Goal: Task Accomplishment & Management: Use online tool/utility

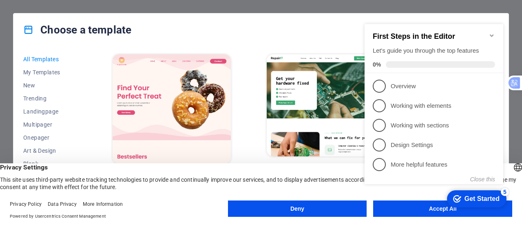
click at [419, 209] on div "checkmark Get Started 5 First Steps in the Editor Let's guide you through the t…" at bounding box center [435, 112] width 148 height 198
click at [433, 209] on div "checkmark Get Started 5 First Steps in the Editor Let's guide you through the t…" at bounding box center [435, 112] width 148 height 198
click at [440, 206] on div "checkmark Get Started 5 First Steps in the Editor Let's guide you through the t…" at bounding box center [435, 112] width 148 height 198
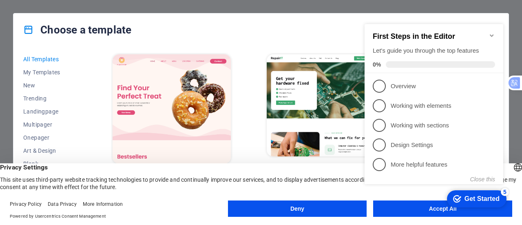
click at [236, 33] on div "Choose a template" at bounding box center [260, 29] width 495 height 33
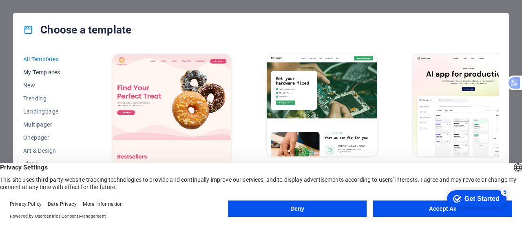
click at [42, 72] on span "My Templates" at bounding box center [49, 72] width 53 height 7
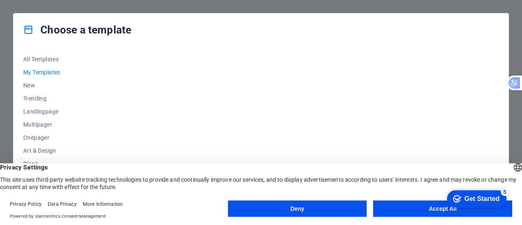
click at [435, 209] on button "Accept All" at bounding box center [442, 208] width 139 height 16
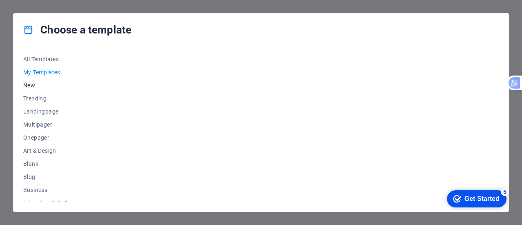
click at [33, 87] on span "New" at bounding box center [49, 85] width 53 height 7
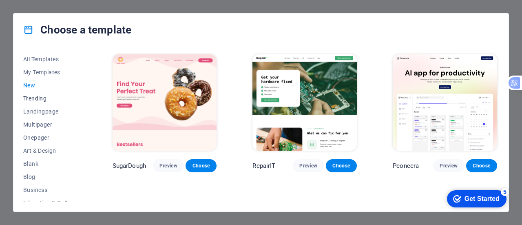
click at [33, 97] on span "Trending" at bounding box center [49, 98] width 53 height 7
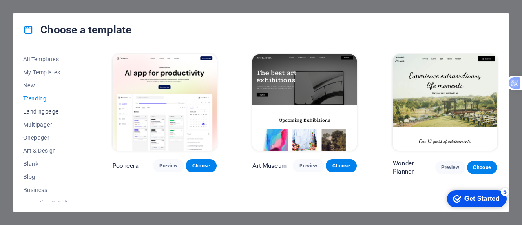
click at [40, 111] on span "Landingpage" at bounding box center [49, 111] width 53 height 7
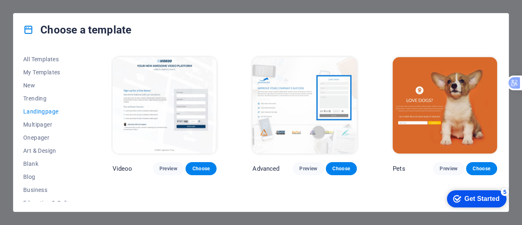
scroll to position [24, 0]
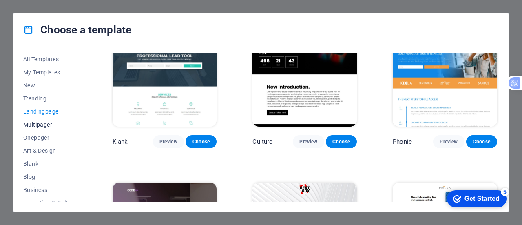
click at [39, 126] on span "Multipager" at bounding box center [49, 124] width 53 height 7
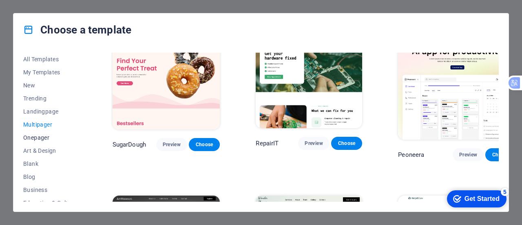
click at [40, 137] on span "Onepager" at bounding box center [49, 137] width 53 height 7
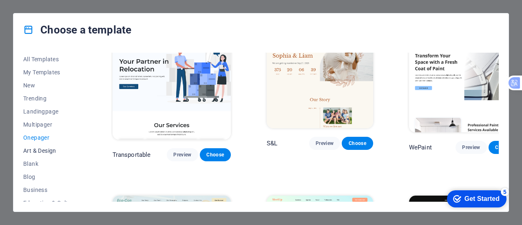
click at [38, 150] on span "Art & Design" at bounding box center [49, 150] width 53 height 7
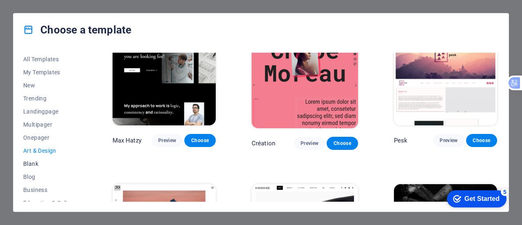
click at [33, 163] on span "Blank" at bounding box center [49, 163] width 53 height 7
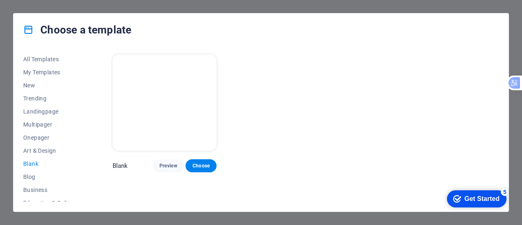
drag, startPoint x: 86, startPoint y: 105, endPoint x: 87, endPoint y: 116, distance: 11.5
click at [86, 116] on div "All Templates My Templates New Trending Landingpage Multipager Onepager Art & D…" at bounding box center [54, 127] width 63 height 149
click at [43, 58] on span "All Templates" at bounding box center [49, 59] width 53 height 7
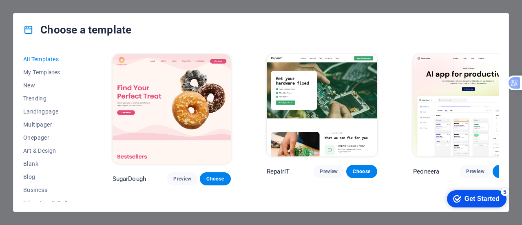
click at [470, 198] on div "Get Started" at bounding box center [481, 198] width 35 height 7
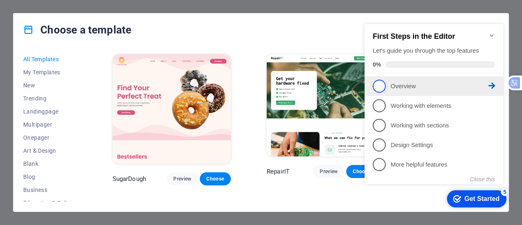
click at [380, 87] on span "1" at bounding box center [379, 85] width 13 height 13
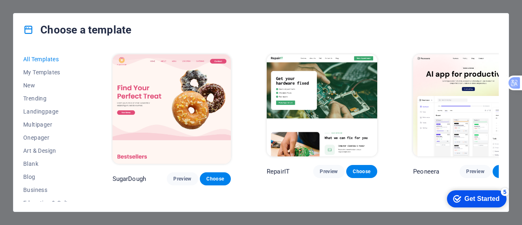
click at [477, 204] on div "checkmark Get Started 5" at bounding box center [477, 198] width 60 height 17
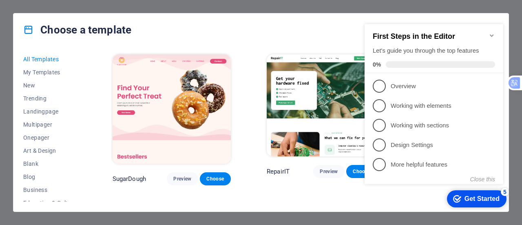
click at [505, 191] on div "5" at bounding box center [505, 192] width 8 height 8
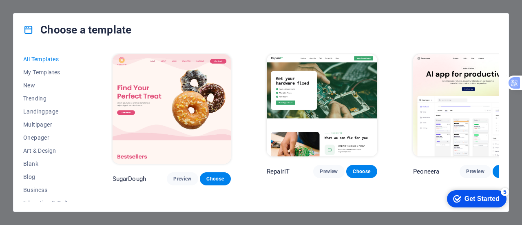
click at [505, 191] on div "5" at bounding box center [505, 192] width 8 height 8
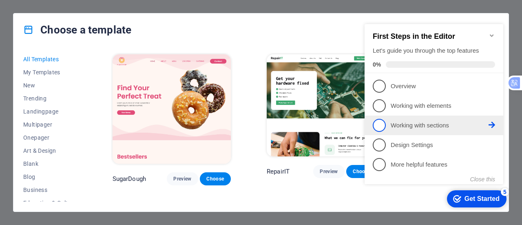
click at [494, 124] on icon at bounding box center [491, 124] width 7 height 7
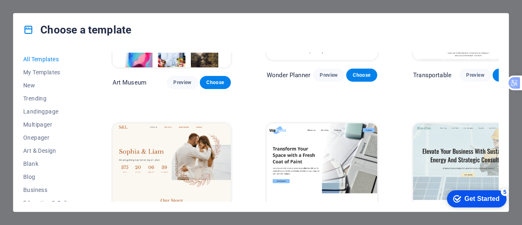
scroll to position [391, 0]
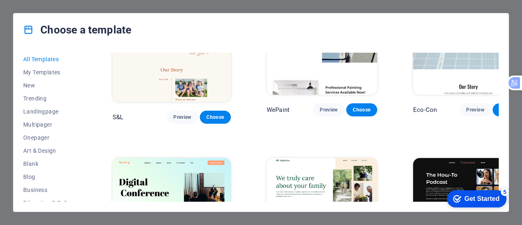
click at [461, 196] on div "checkmark Get Started 5" at bounding box center [476, 198] width 46 height 8
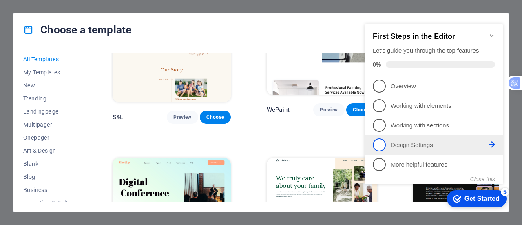
click at [490, 142] on icon at bounding box center [491, 144] width 7 height 7
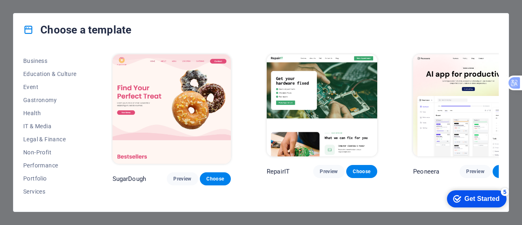
scroll to position [177, 0]
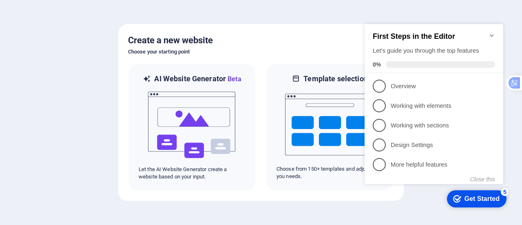
click at [93, 60] on div at bounding box center [261, 112] width 522 height 225
